Goal: Check status: Check status

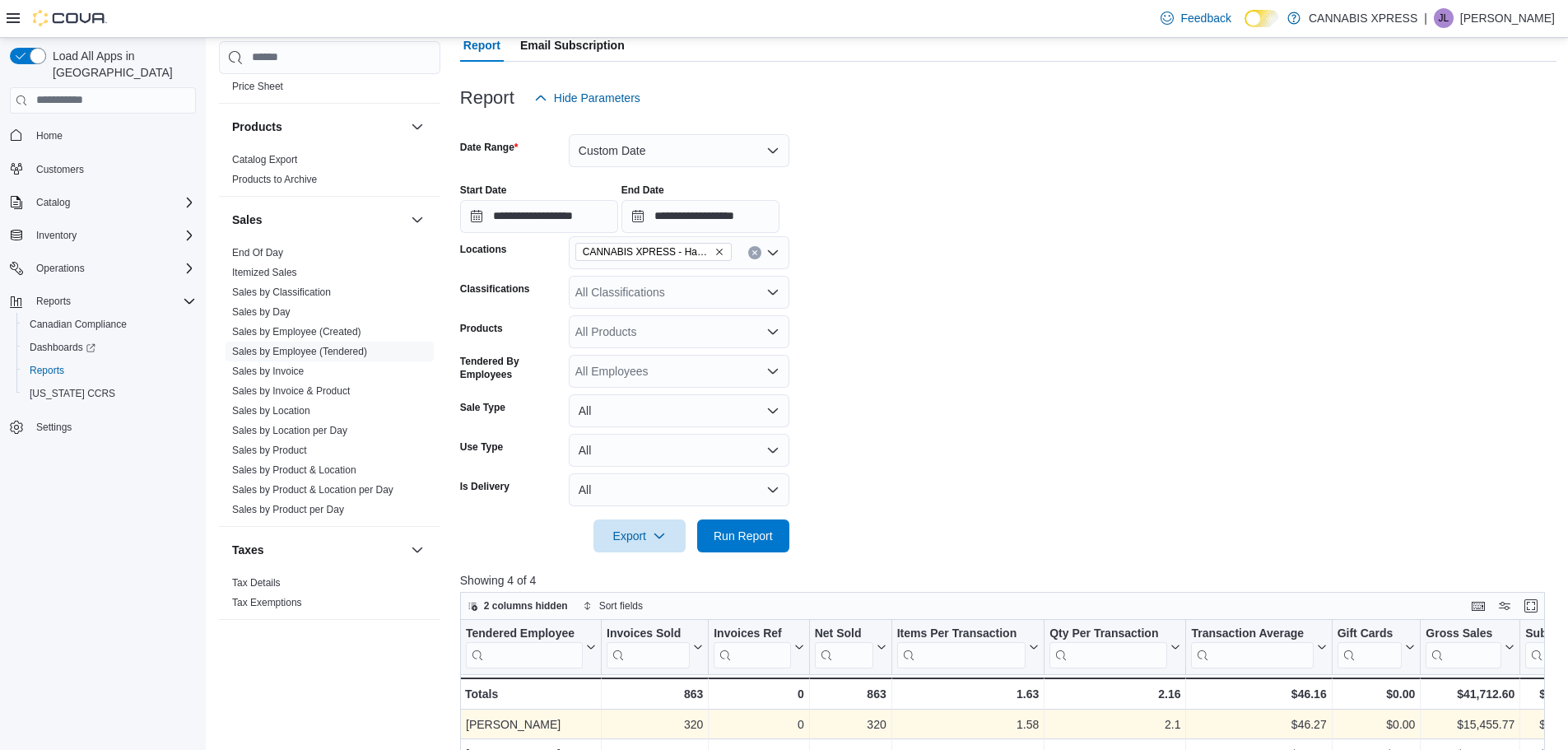
scroll to position [119, 0]
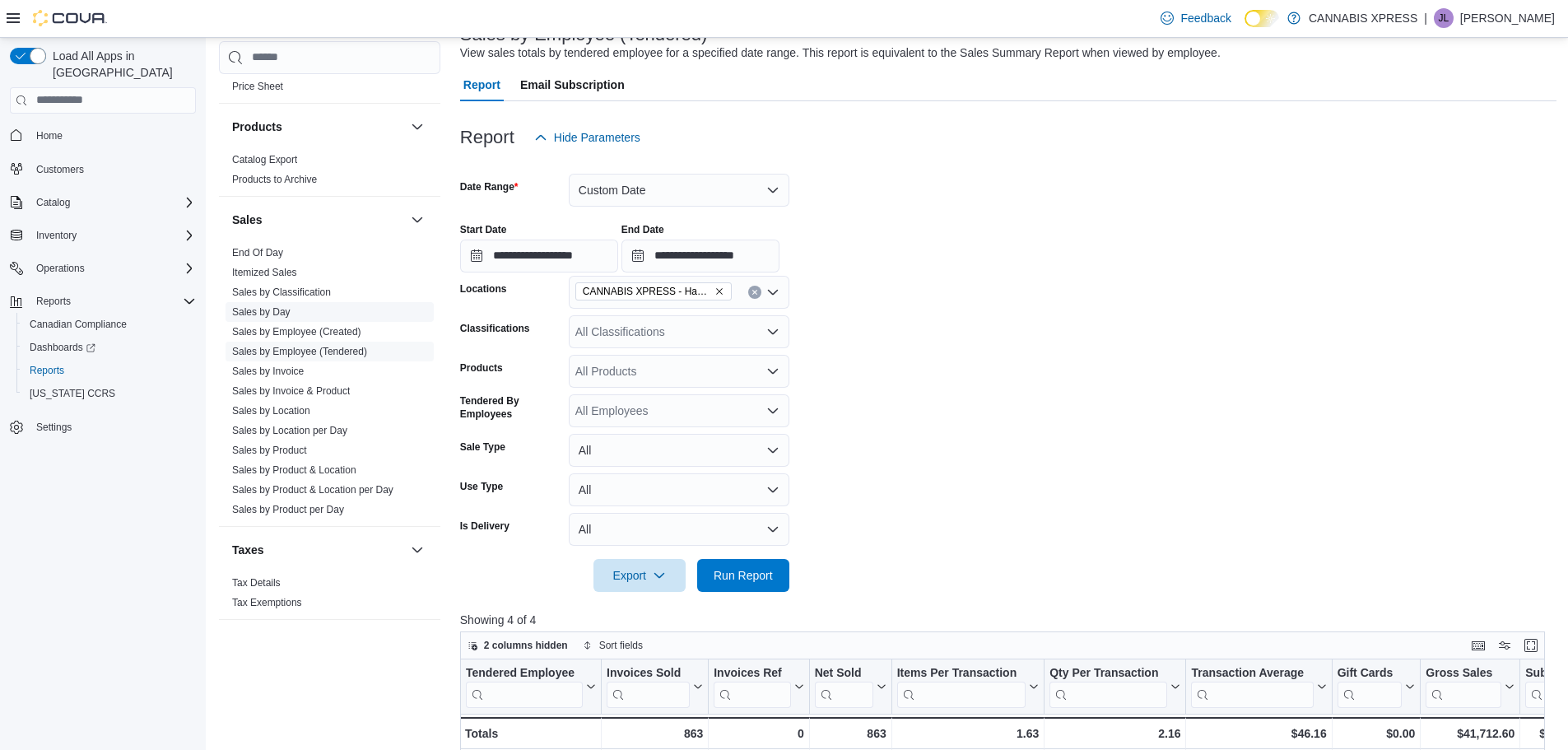
click at [253, 310] on link "Sales by Day" at bounding box center [260, 311] width 58 height 11
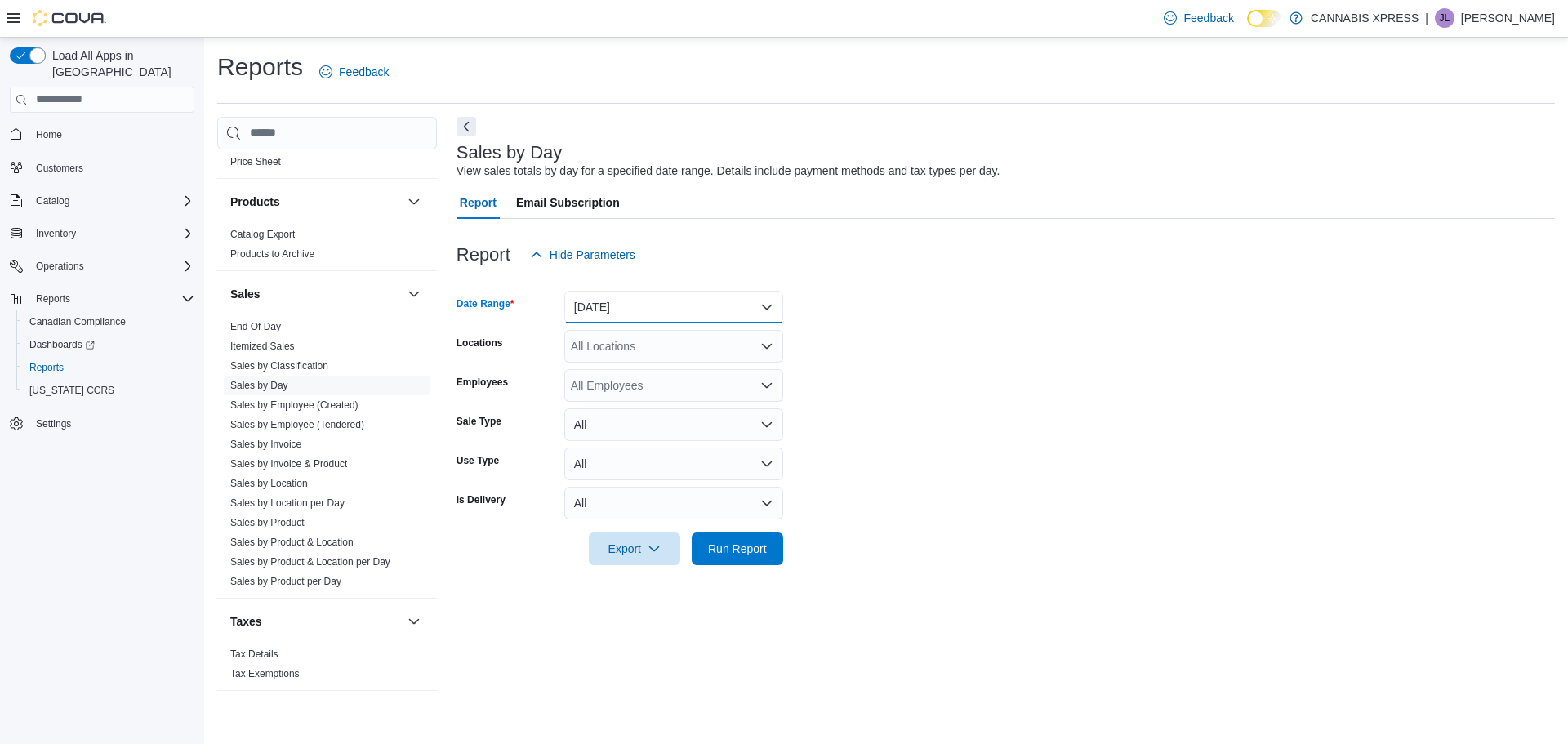
click at [771, 309] on button "[DATE]" at bounding box center [673, 307] width 219 height 33
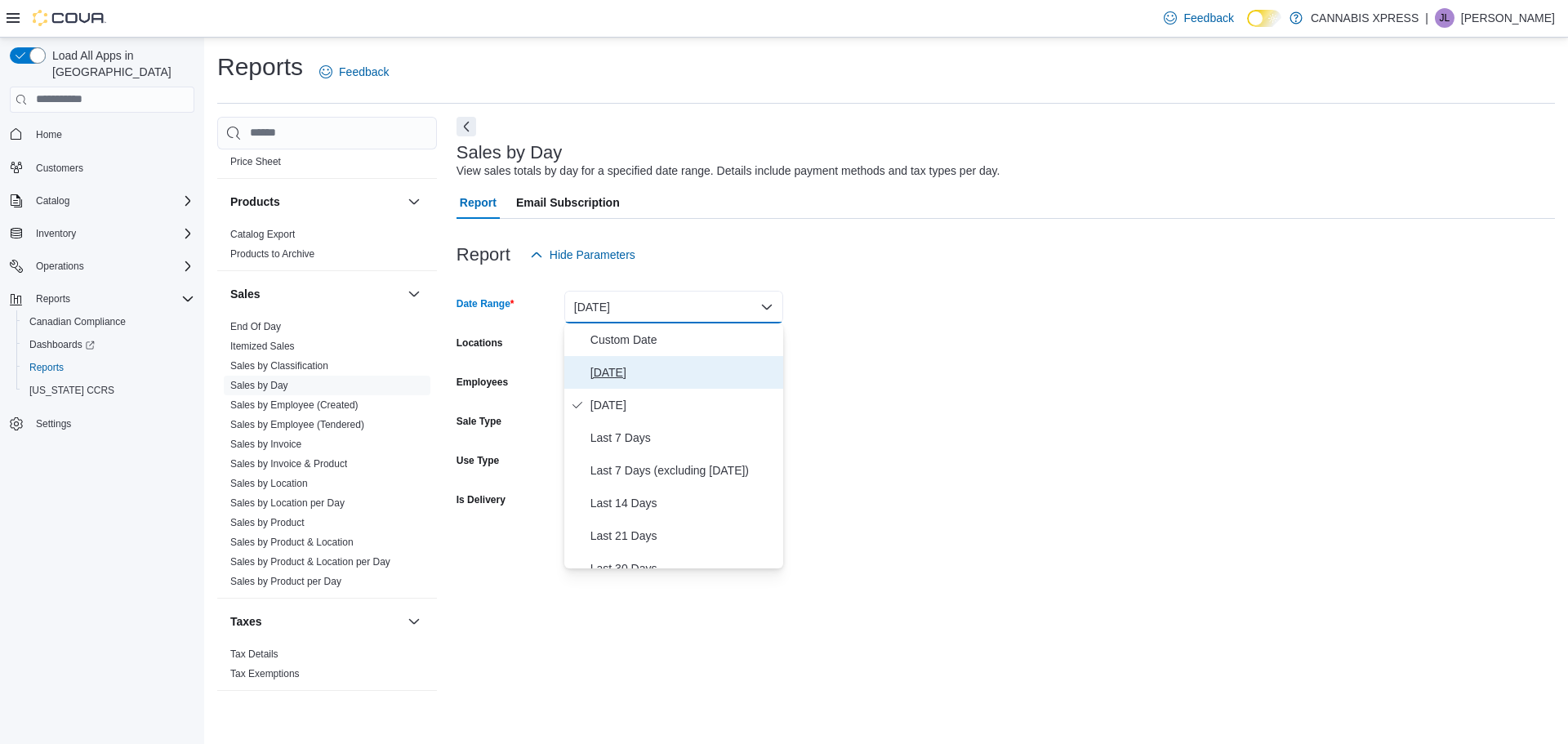
click at [592, 367] on span "[DATE]" at bounding box center [683, 372] width 186 height 20
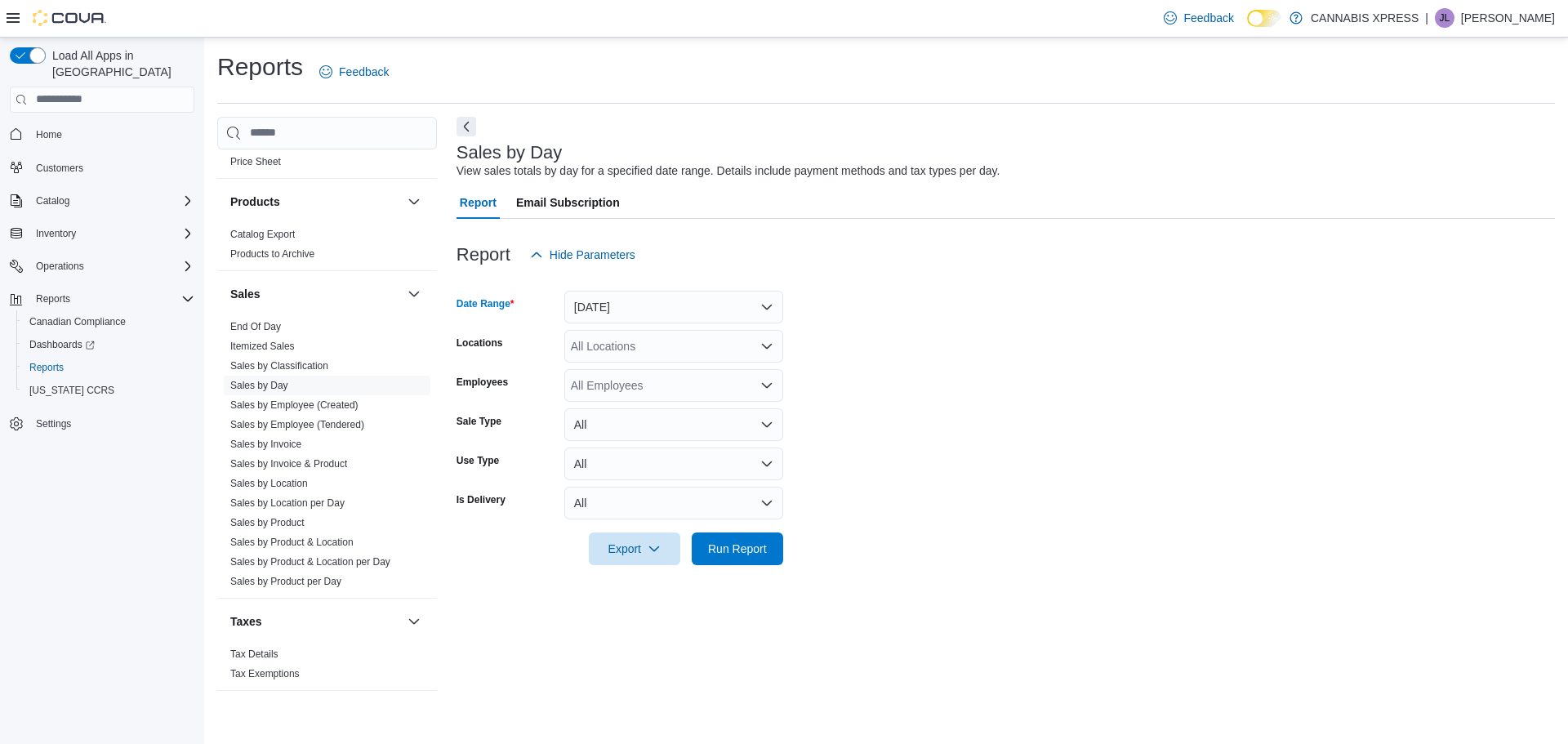
click at [772, 344] on icon "Open list of options" at bounding box center [766, 346] width 10 height 5
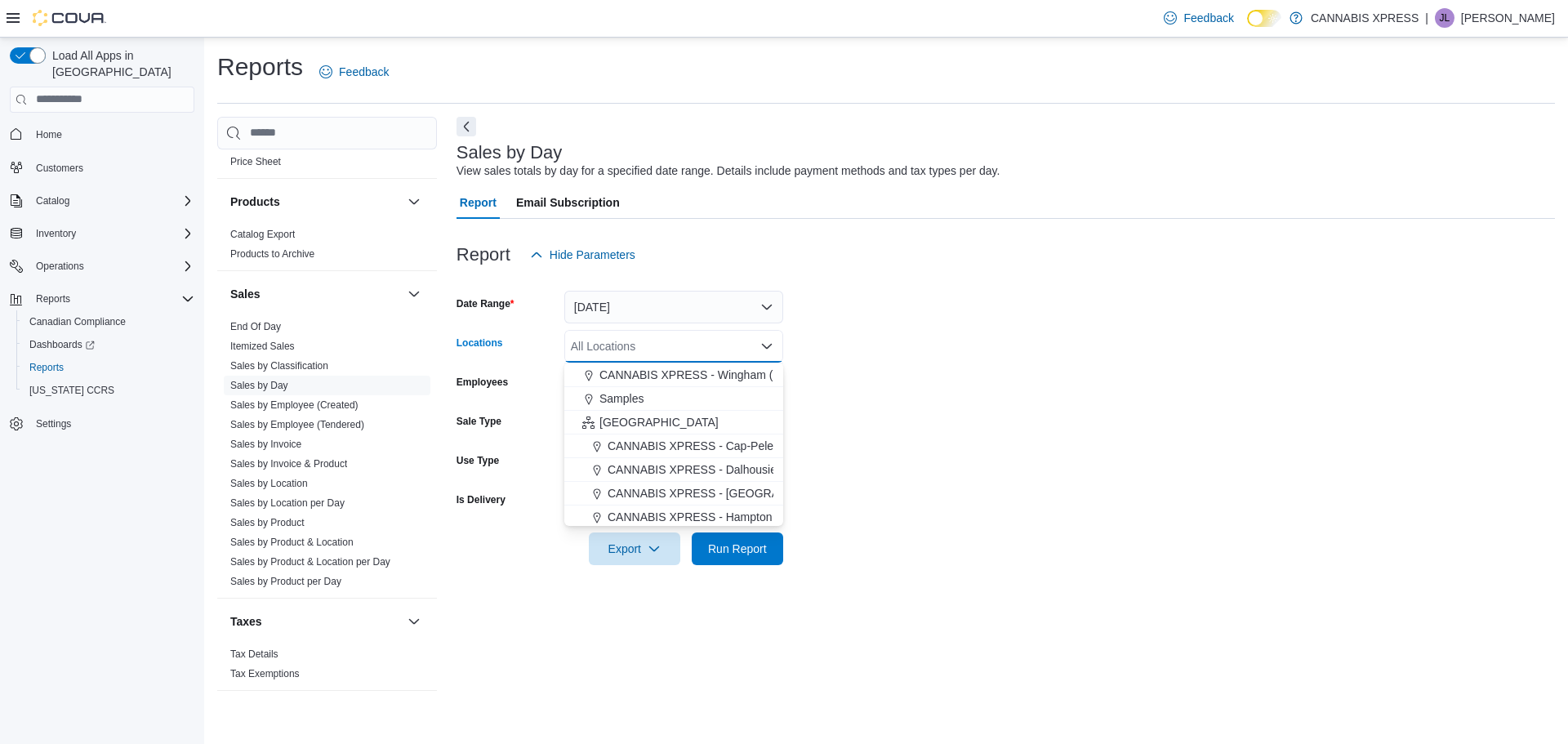
scroll to position [405, 0]
click at [732, 414] on span "CANNABIS XPRESS - [GEOGRAPHIC_DATA]-[GEOGRAPHIC_DATA] ([GEOGRAPHIC_DATA])" at bounding box center [852, 418] width 490 height 16
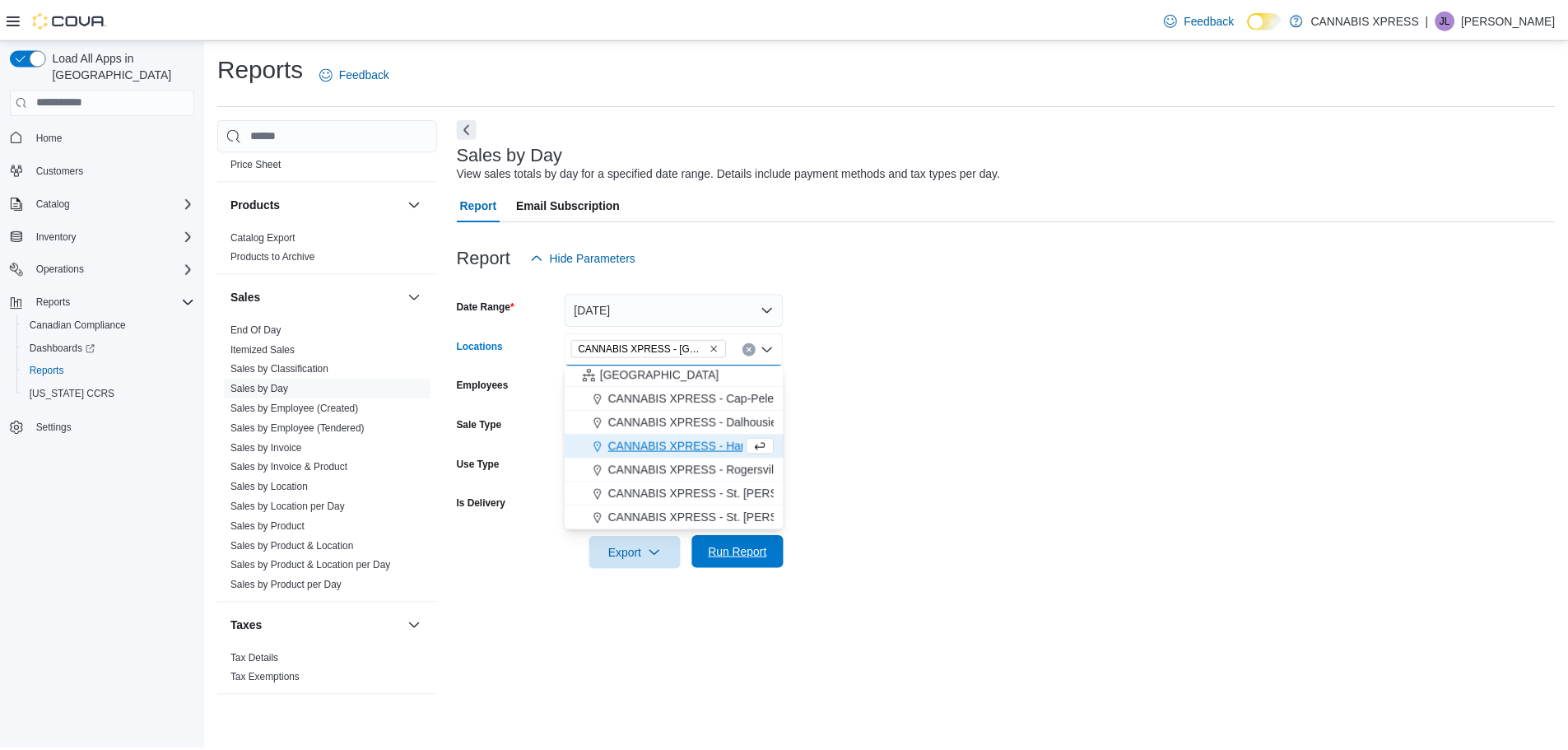
scroll to position [384, 0]
drag, startPoint x: 729, startPoint y: 553, endPoint x: 798, endPoint y: 526, distance: 74.1
click at [729, 552] on span "Run Report" at bounding box center [743, 552] width 59 height 17
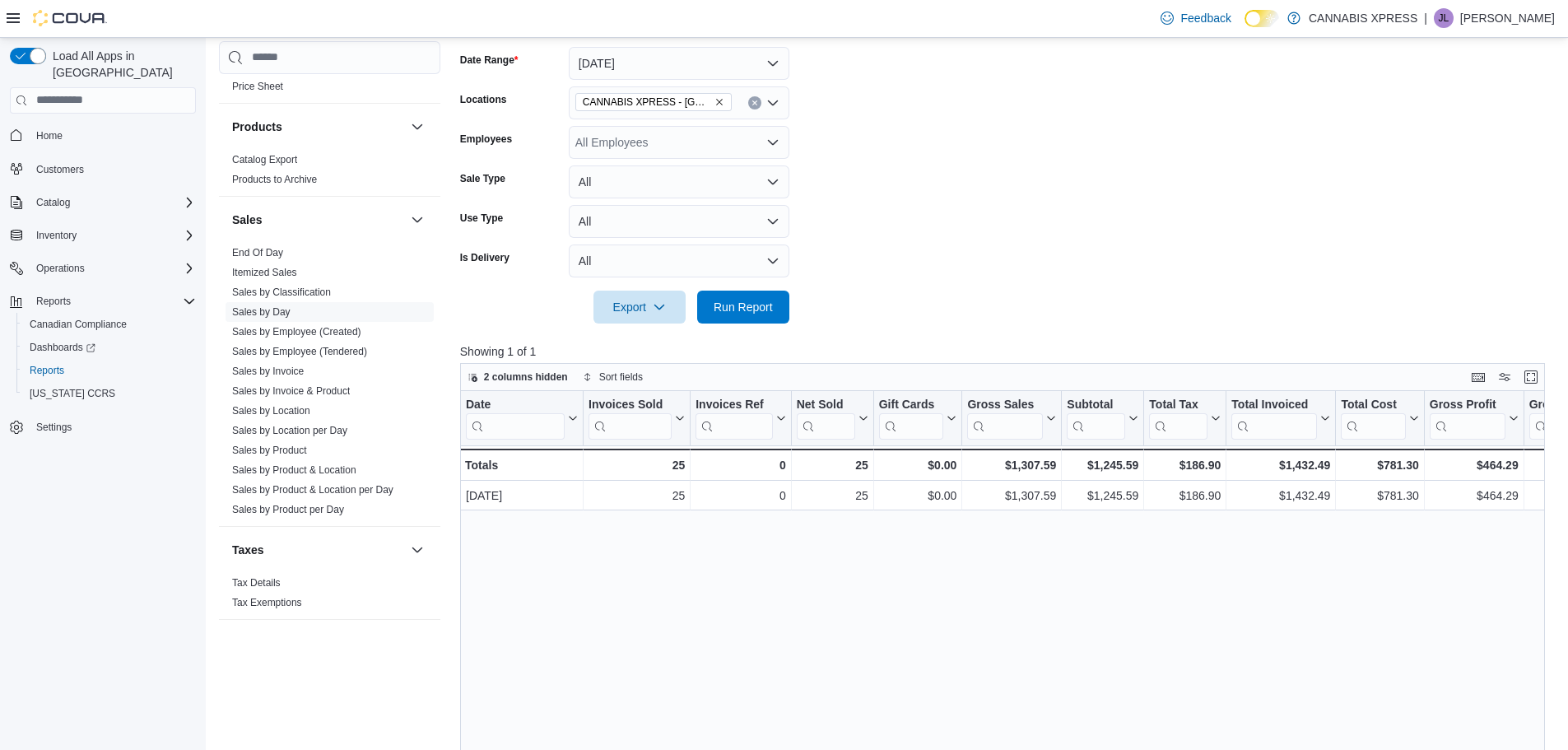
scroll to position [247, 0]
click at [296, 350] on link "Sales by Employee (Tendered)" at bounding box center [299, 351] width 135 height 11
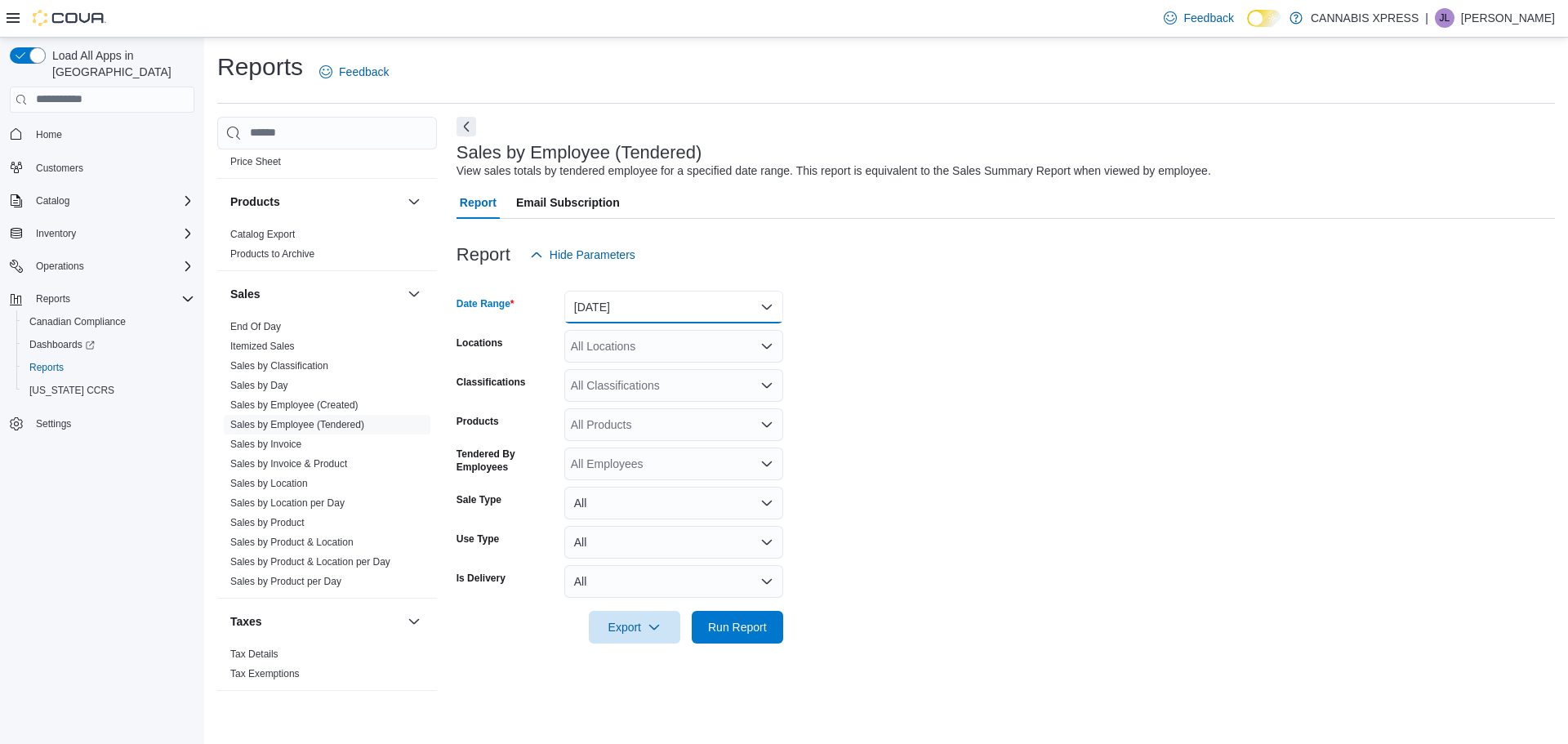
click at [738, 314] on button "[DATE]" at bounding box center [673, 307] width 219 height 33
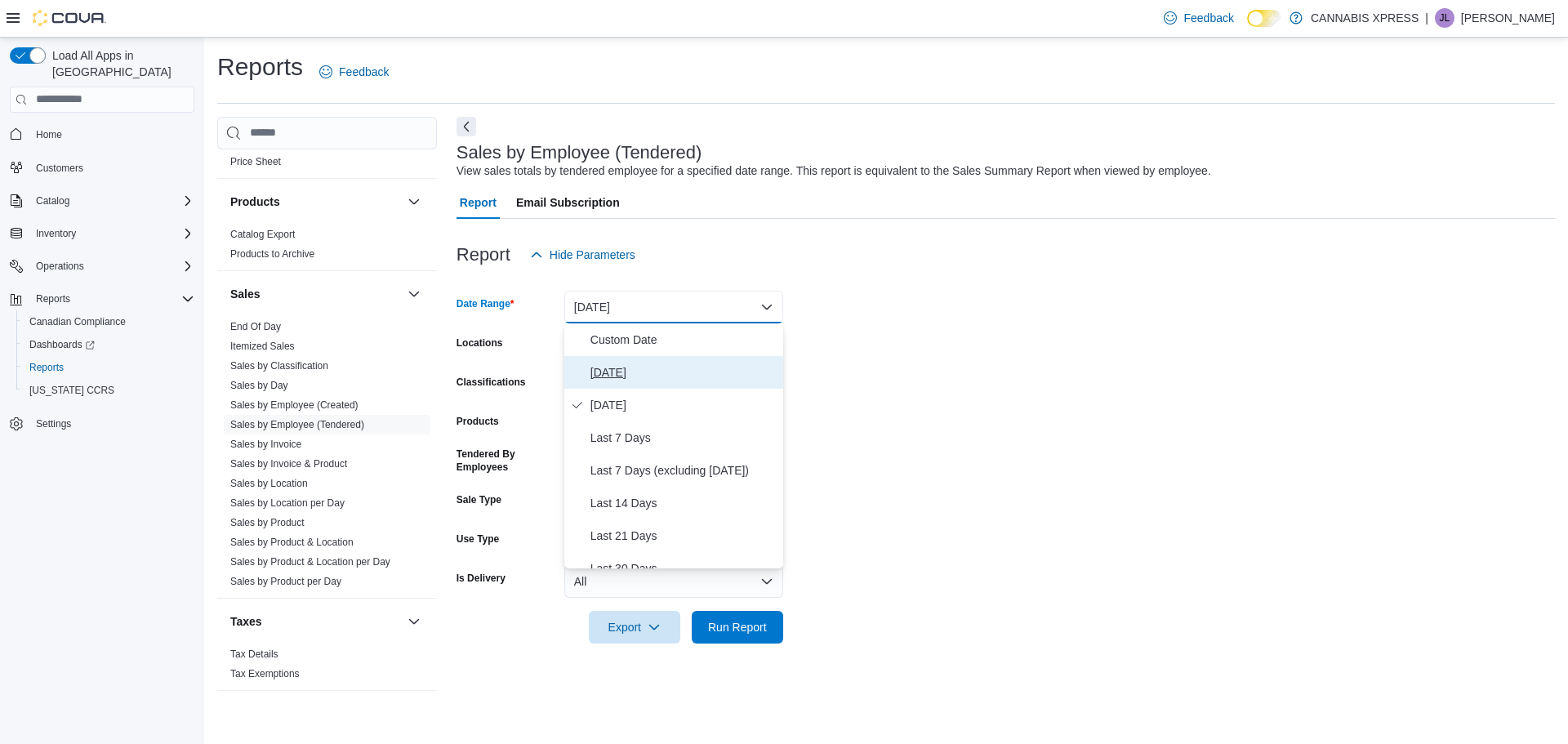
click at [615, 375] on span "[DATE]" at bounding box center [683, 372] width 186 height 20
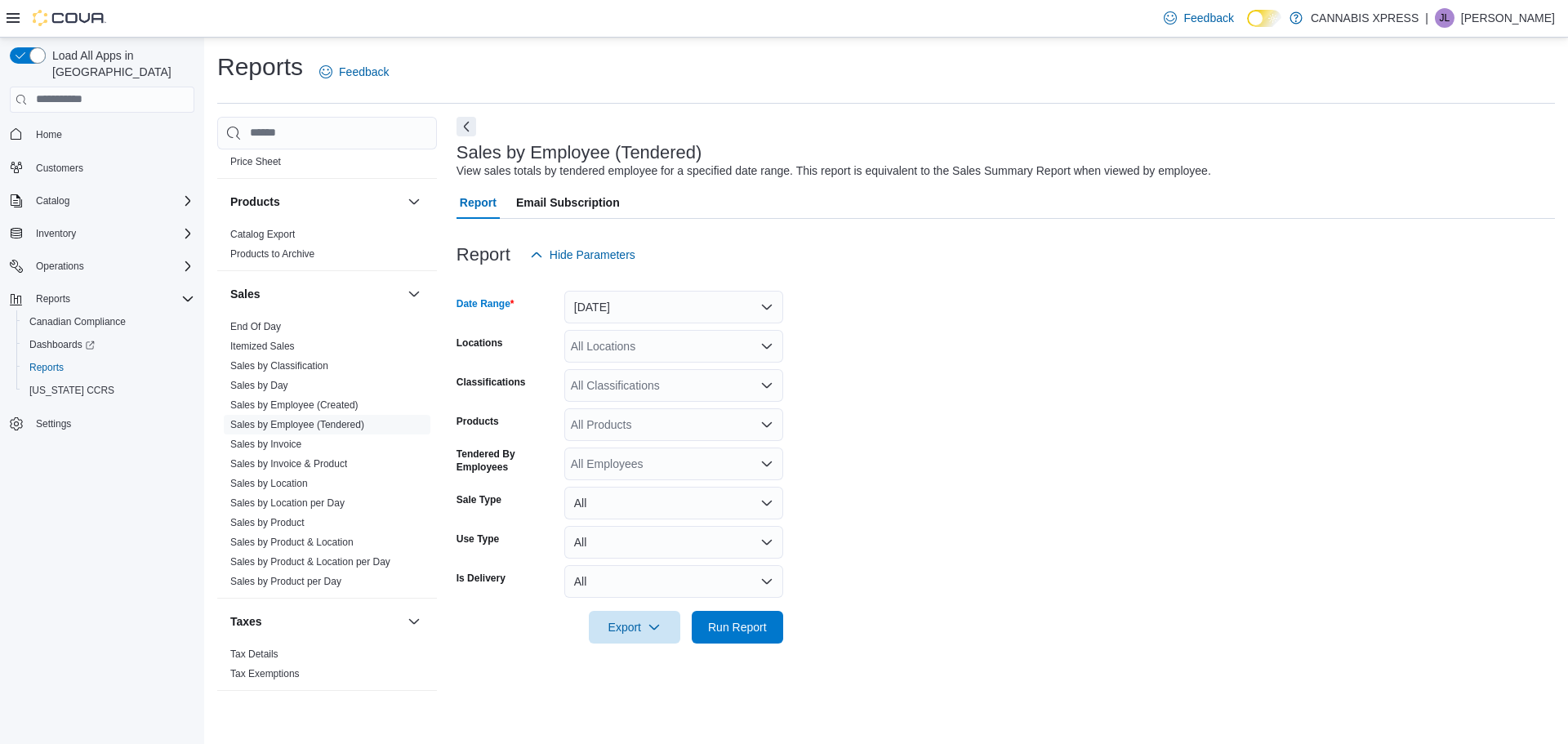
click at [652, 354] on div "All Locations" at bounding box center [673, 347] width 219 height 33
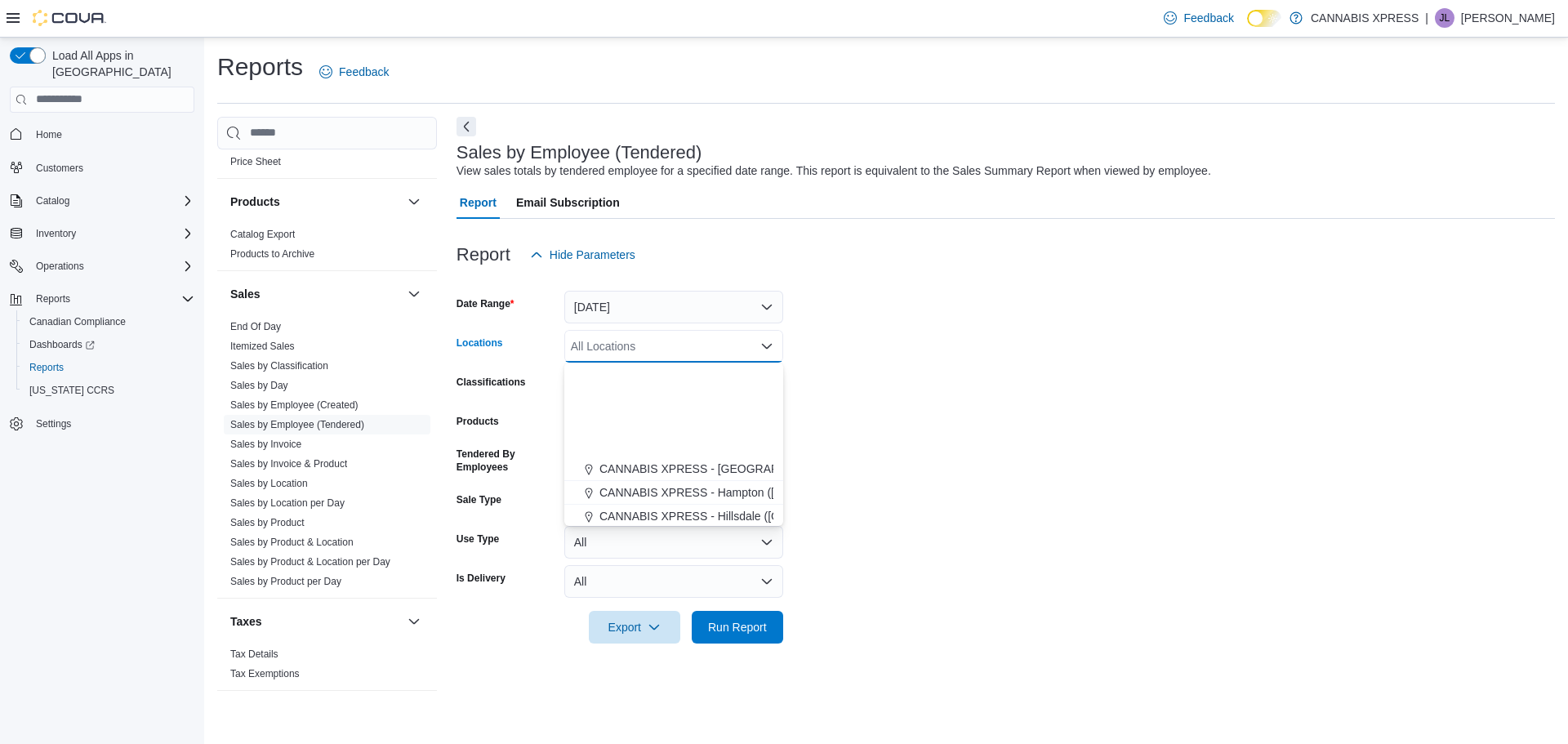
scroll to position [405, 0]
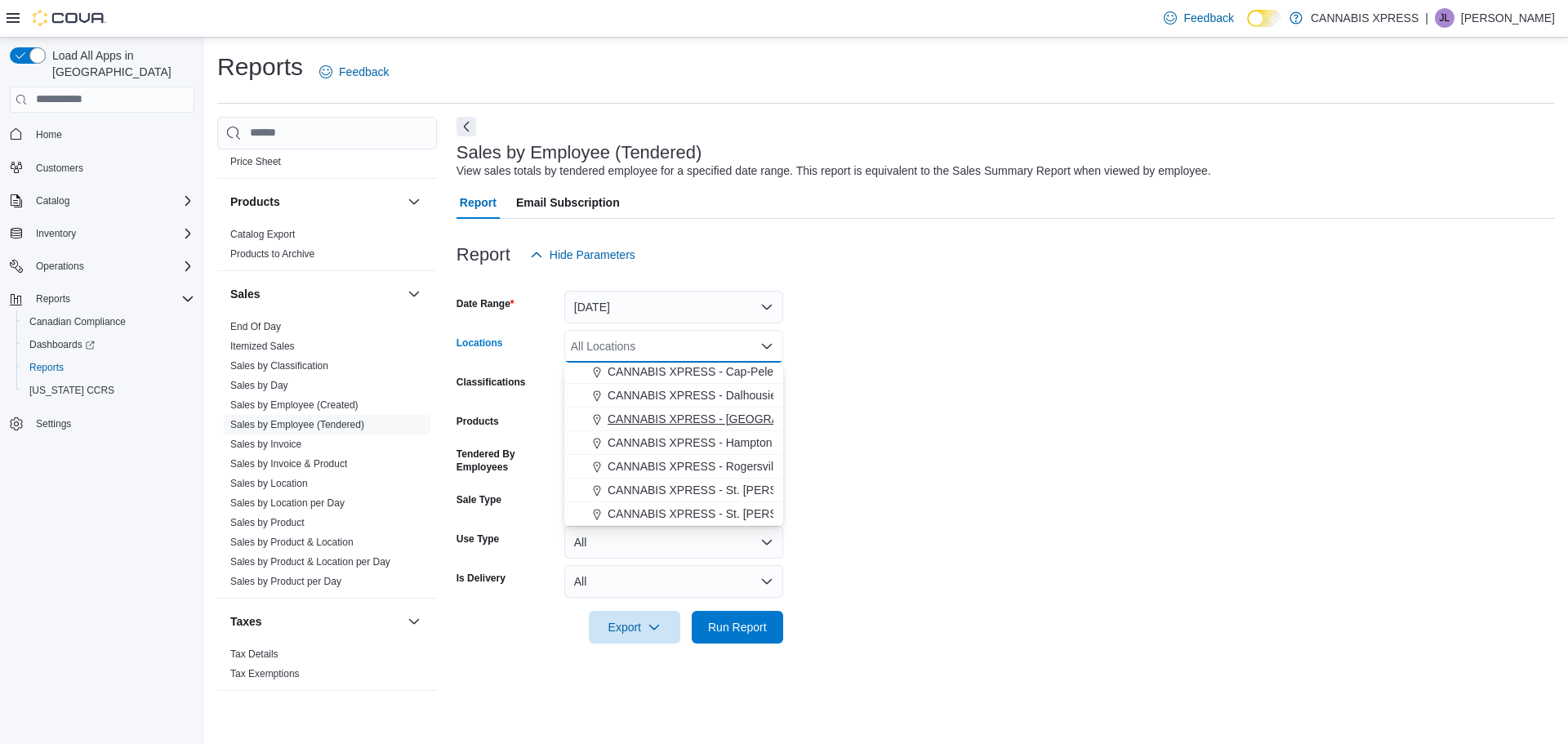
click at [745, 418] on span "CANNABIS XPRESS - [GEOGRAPHIC_DATA]-[GEOGRAPHIC_DATA] ([GEOGRAPHIC_DATA])" at bounding box center [852, 418] width 490 height 16
click at [730, 624] on span "Run Report" at bounding box center [737, 626] width 59 height 16
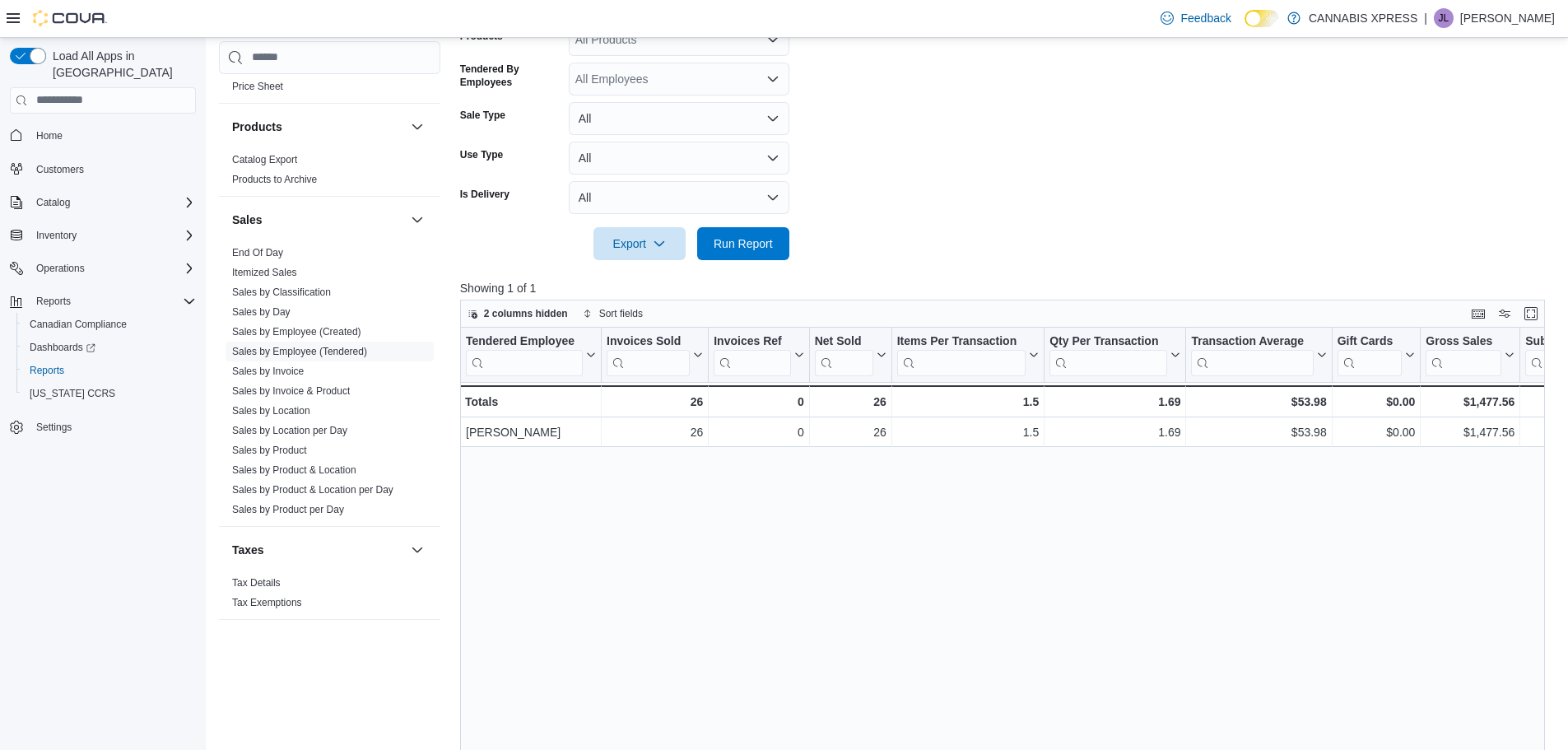
scroll to position [411, 0]
